Goal: Information Seeking & Learning: Learn about a topic

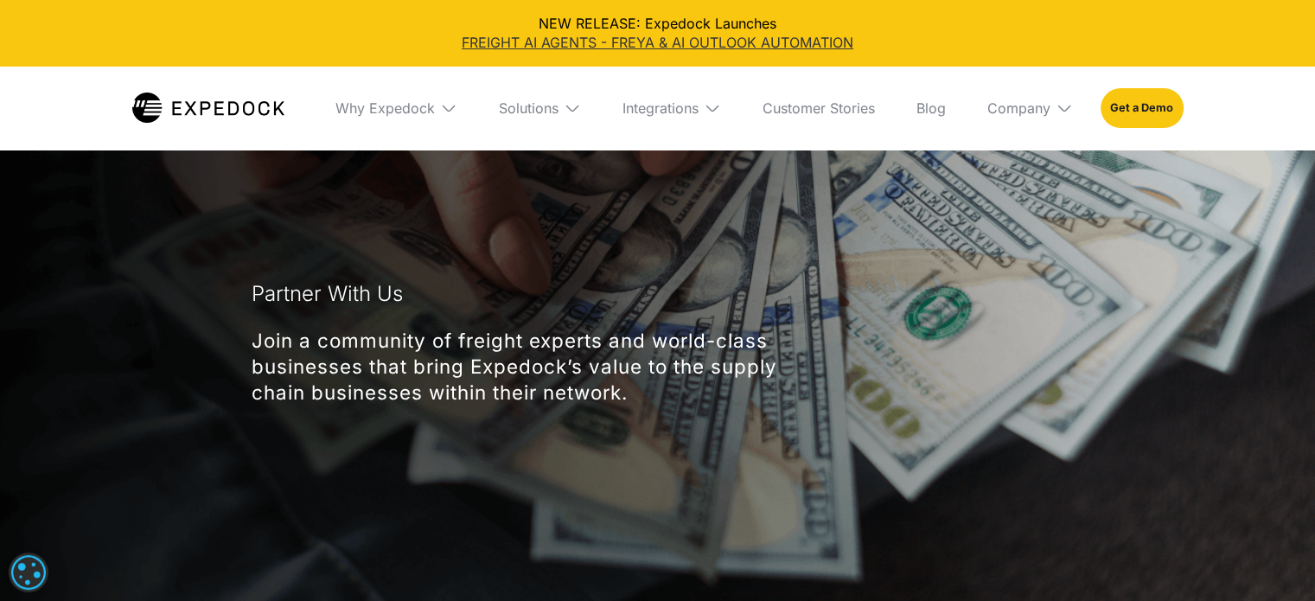
click at [665, 44] on link "FREIGHT AI AGENTS - FREYA & AI OUTLOOK AUTOMATION" at bounding box center [657, 42] width 1287 height 19
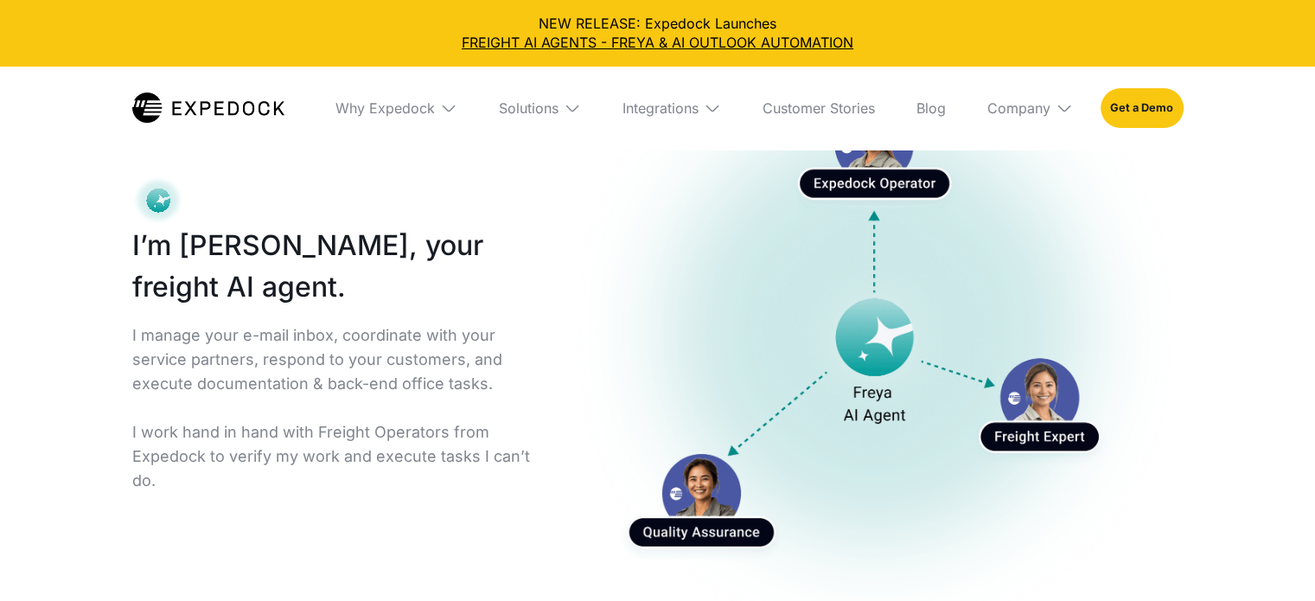
scroll to position [195, 0]
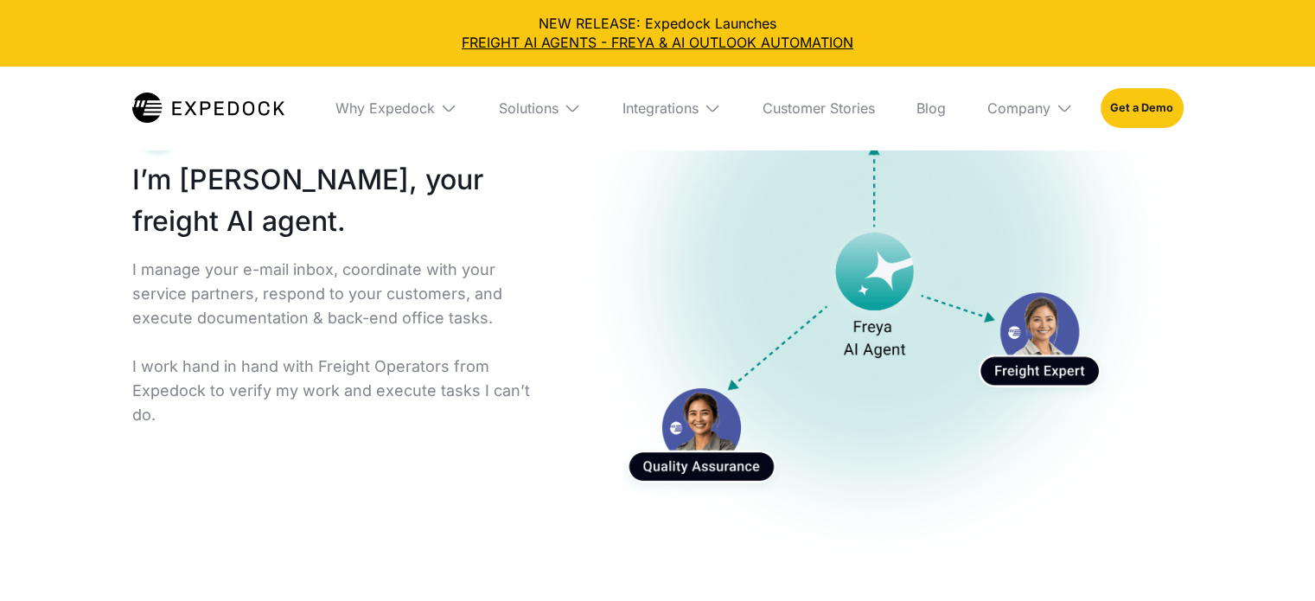
select select
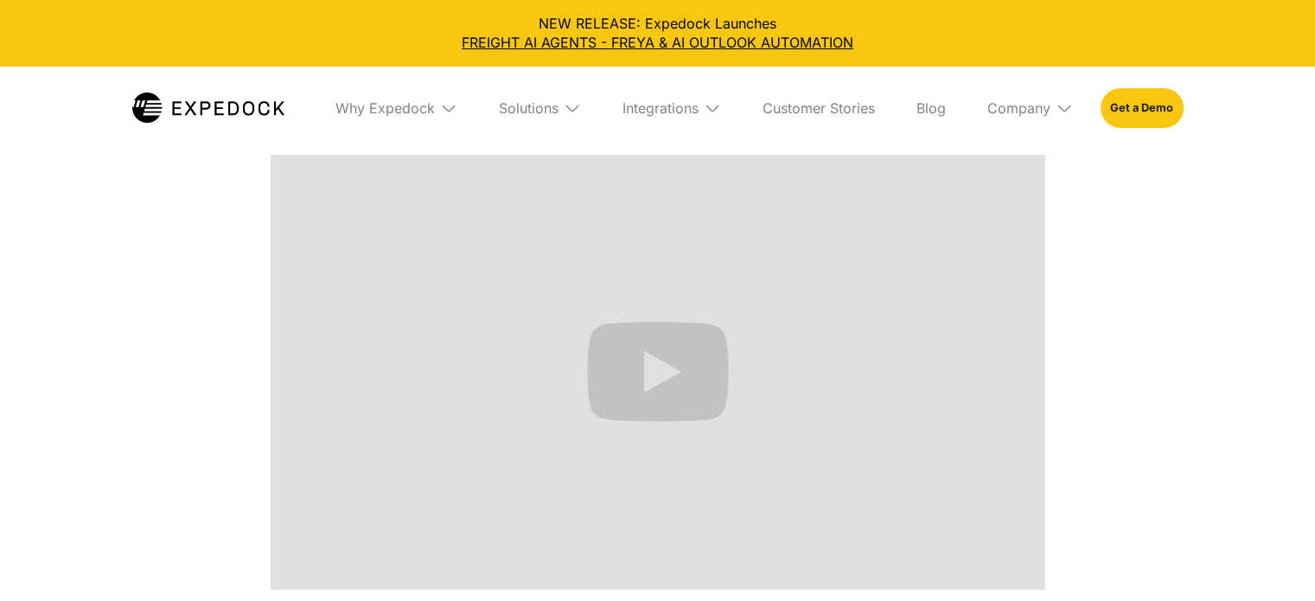
scroll to position [885, 0]
